Goal: Task Accomplishment & Management: Manage account settings

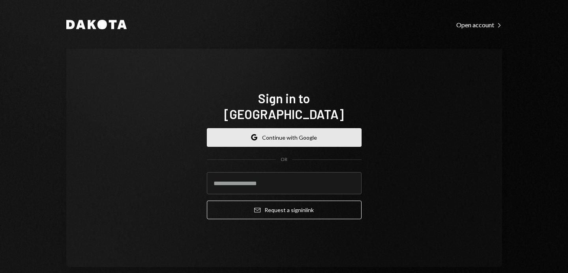
click at [286, 128] on button "Google Continue with Google" at bounding box center [284, 137] width 155 height 19
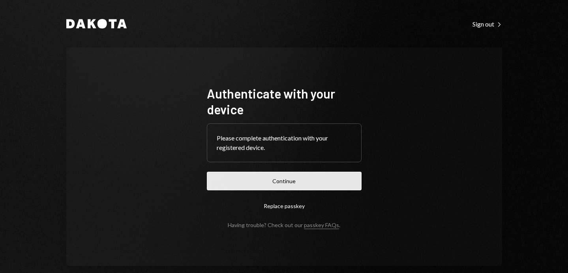
click at [272, 184] on button "Continue" at bounding box center [284, 180] width 155 height 19
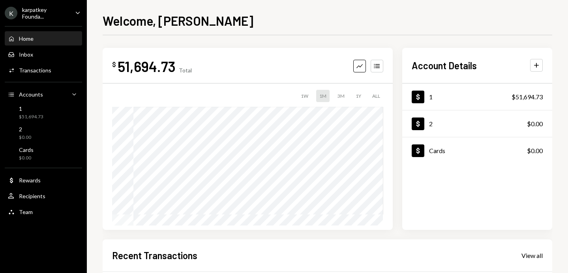
click at [555, 74] on div "Welcome, Vamsi $ 51,694.73 Total Graph Accounts 1W 1M 3M 1Y ALL Account Details…" at bounding box center [328, 136] width 482 height 273
click at [565, 211] on div "Welcome, Vamsi $ 51,694.73 Total Graph Accounts 1W 1M 3M 1Y ALL Account Details…" at bounding box center [328, 136] width 482 height 273
